Goal: Answer question/provide support: Share knowledge or assist other users

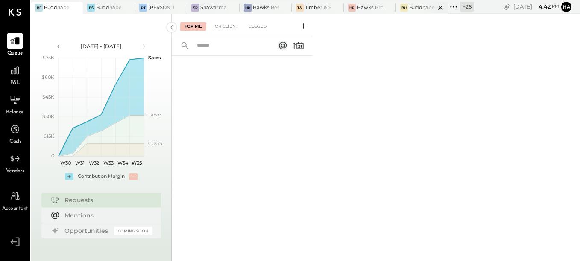
click at [414, 8] on div "Buddhaberry" at bounding box center [422, 7] width 26 height 7
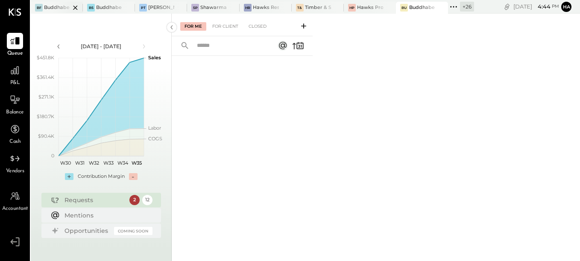
click at [58, 9] on div at bounding box center [68, 8] width 30 height 12
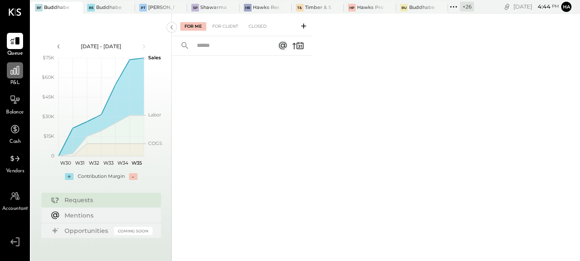
click at [12, 72] on icon at bounding box center [14, 70] width 11 height 11
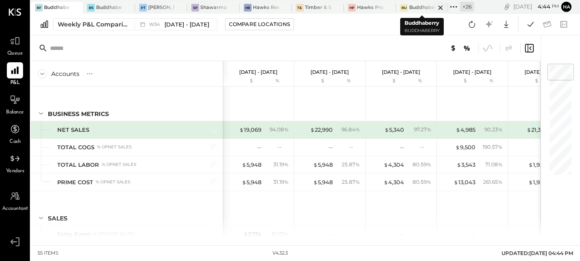
click at [423, 7] on div at bounding box center [433, 8] width 30 height 12
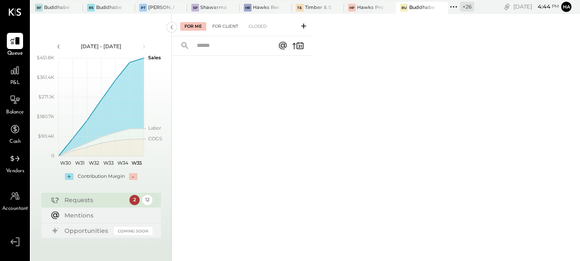
click at [228, 24] on div "For Client" at bounding box center [225, 26] width 35 height 9
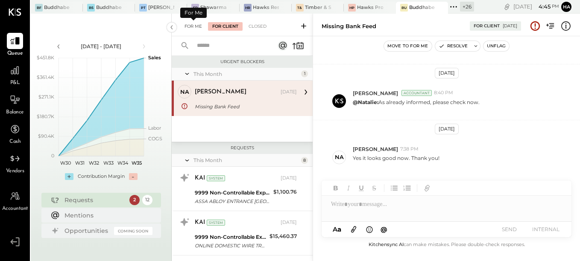
click at [192, 27] on div "For Me" at bounding box center [193, 26] width 26 height 9
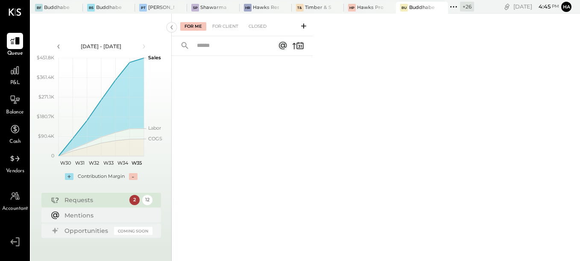
click at [302, 23] on icon at bounding box center [303, 26] width 9 height 9
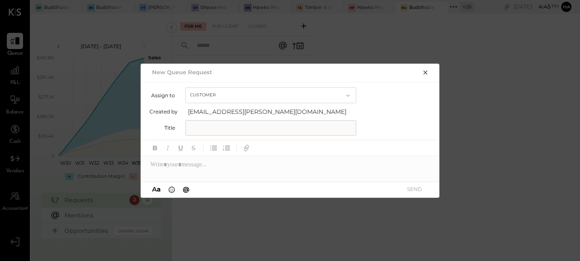
click at [242, 93] on button "Customer" at bounding box center [270, 96] width 171 height 16
click at [244, 94] on div "Customer" at bounding box center [271, 95] width 170 height 15
click at [234, 129] on input "text" at bounding box center [270, 127] width 171 height 15
type input "**********"
click at [209, 165] on div at bounding box center [290, 164] width 299 height 17
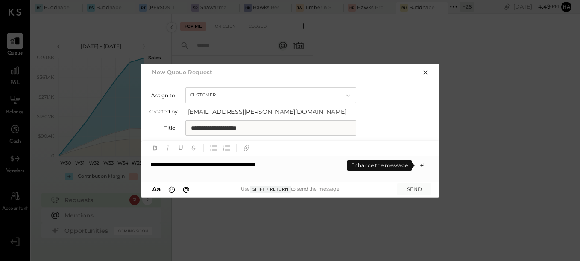
click at [422, 165] on icon at bounding box center [422, 166] width 4 height 4
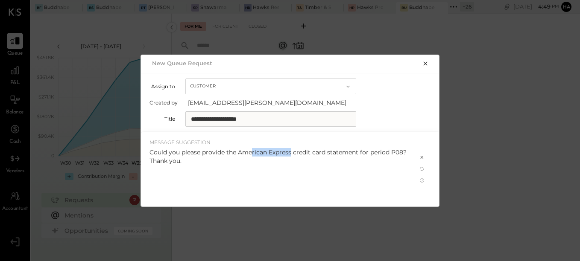
drag, startPoint x: 291, startPoint y: 152, endPoint x: 251, endPoint y: 152, distance: 39.7
click at [251, 152] on div "Could you please provide the American Express credit card statement for period …" at bounding box center [278, 156] width 259 height 17
drag, startPoint x: 251, startPoint y: 152, endPoint x: 208, endPoint y: 162, distance: 44.8
click at [208, 162] on div "Could you please provide the American Express credit card statement for period …" at bounding box center [278, 156] width 259 height 17
click at [422, 179] on icon at bounding box center [421, 180] width 7 height 7
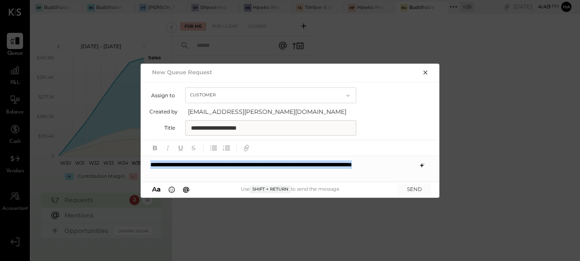
click at [424, 69] on icon "button" at bounding box center [425, 72] width 7 height 7
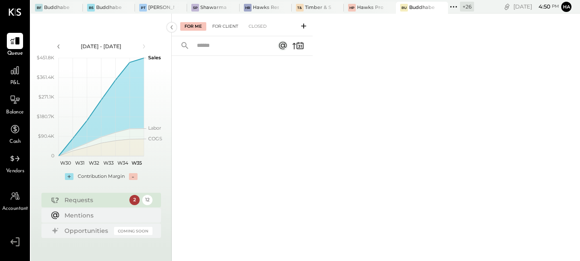
click at [234, 29] on div "For Client" at bounding box center [225, 26] width 35 height 9
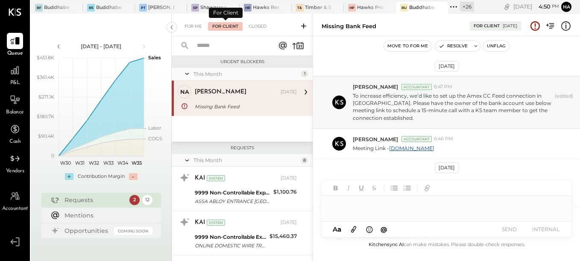
scroll to position [310, 0]
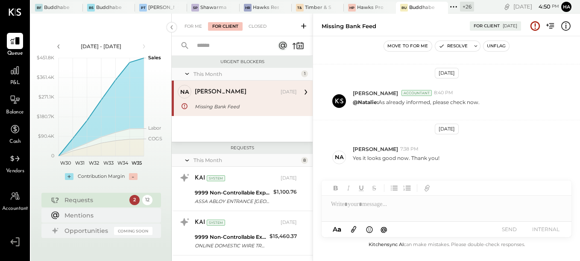
click at [238, 99] on div "[PERSON_NAME] [DATE]" at bounding box center [246, 92] width 102 height 15
click at [373, 207] on div at bounding box center [447, 204] width 250 height 17
paste div
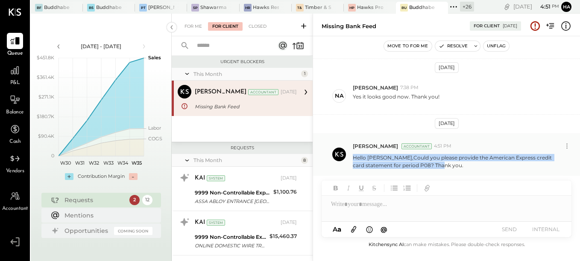
drag, startPoint x: 453, startPoint y: 167, endPoint x: 351, endPoint y: 155, distance: 102.2
click at [351, 155] on div "[PERSON_NAME] Accountant 4:51 PM Hello [PERSON_NAME],Could you please provide t…" at bounding box center [446, 154] width 267 height 42
copy p "Hello [PERSON_NAME],Could you please provide the American Express credit card s…"
click at [569, 147] on icon at bounding box center [566, 146] width 9 height 9
click at [552, 173] on button "Delete Message..." at bounding box center [544, 175] width 58 height 14
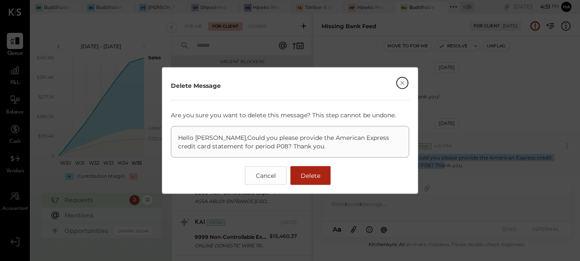
click at [303, 174] on span "Delete" at bounding box center [311, 176] width 20 height 8
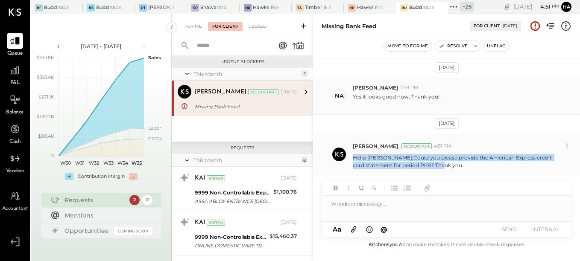
scroll to position [310, 0]
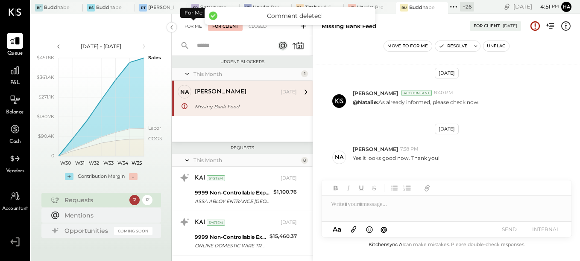
click at [193, 24] on div "For Me" at bounding box center [193, 26] width 26 height 9
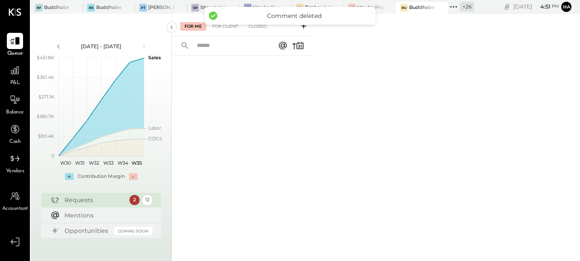
click at [303, 26] on icon at bounding box center [303, 26] width 9 height 9
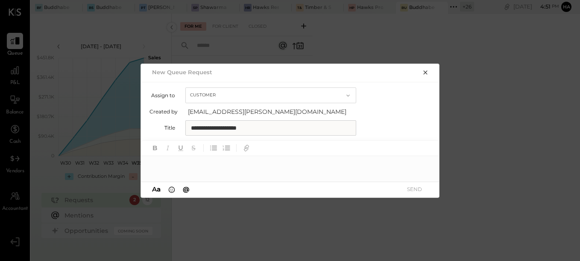
click at [208, 169] on div at bounding box center [290, 164] width 299 height 17
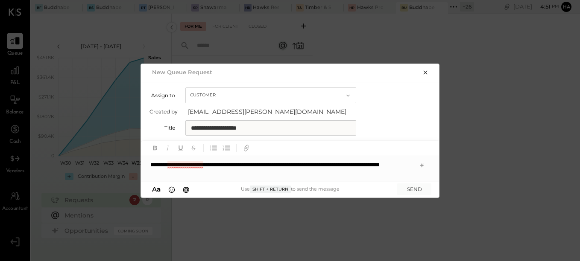
click at [186, 164] on div "**********" at bounding box center [290, 169] width 299 height 26
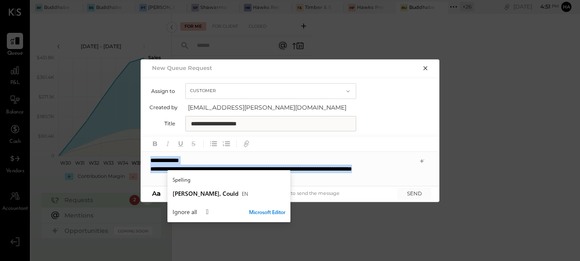
copy div "**********"
click at [427, 69] on icon "button" at bounding box center [425, 68] width 7 height 7
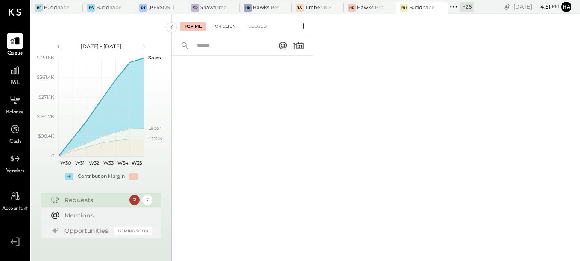
click at [224, 23] on div "For Client" at bounding box center [225, 26] width 35 height 9
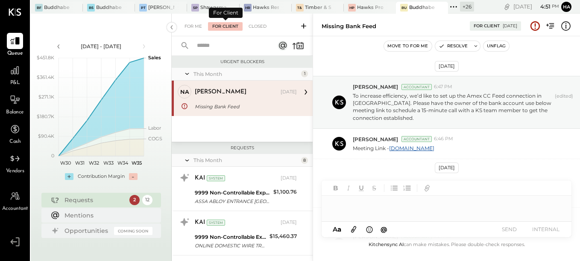
scroll to position [310, 0]
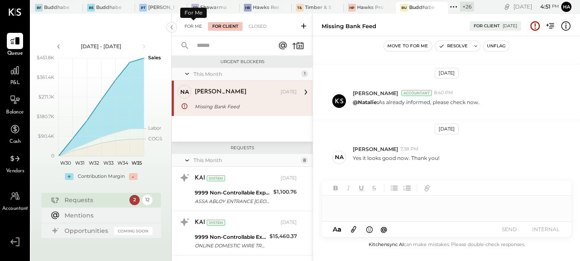
click at [194, 27] on div "For Me" at bounding box center [193, 26] width 26 height 9
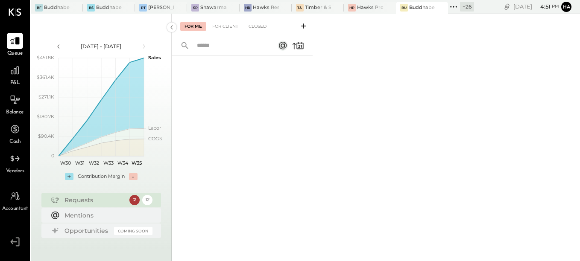
click at [305, 24] on icon at bounding box center [303, 26] width 9 height 9
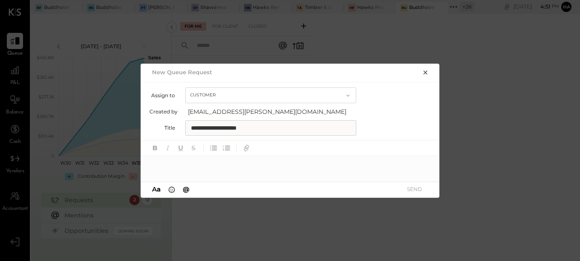
click at [213, 167] on div at bounding box center [290, 164] width 299 height 17
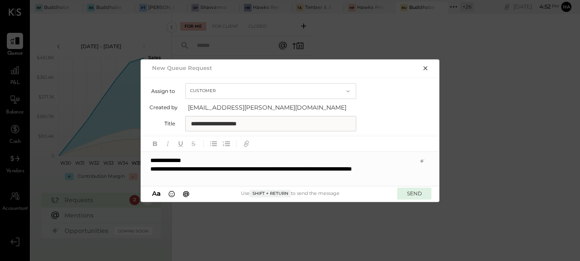
click at [412, 193] on button "SEND" at bounding box center [414, 194] width 34 height 12
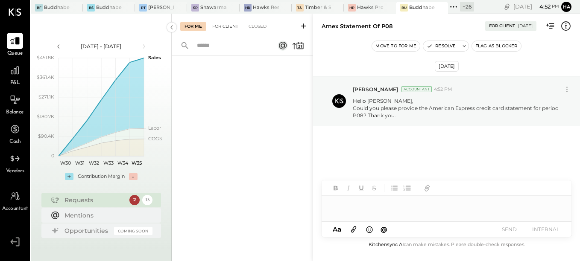
click at [222, 26] on div "For Client" at bounding box center [225, 26] width 35 height 9
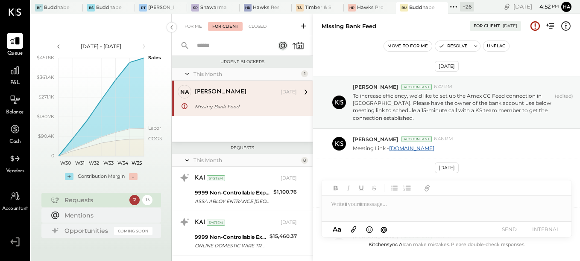
scroll to position [310, 0]
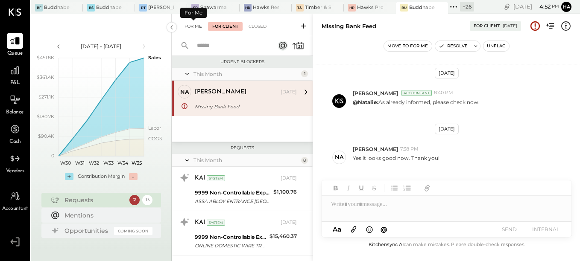
click at [192, 25] on div "For Me" at bounding box center [193, 26] width 26 height 9
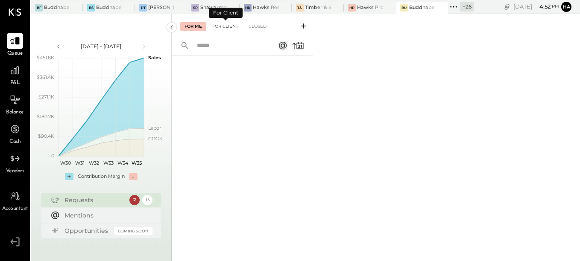
click at [217, 26] on div "For Client" at bounding box center [225, 26] width 35 height 9
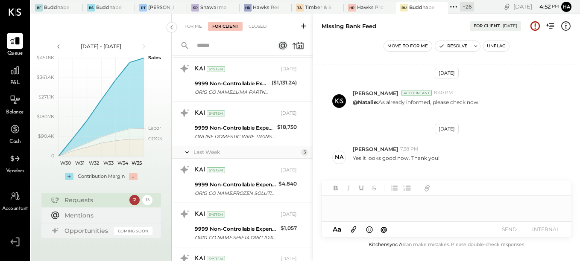
scroll to position [513, 0]
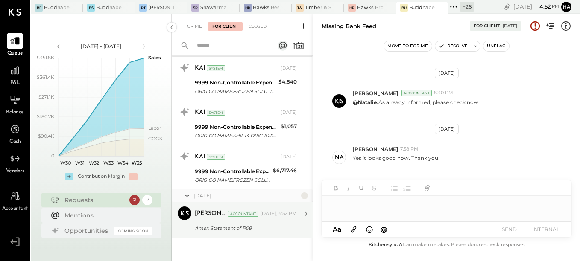
click at [254, 224] on div "Amex Statement of P08" at bounding box center [244, 228] width 99 height 10
